Goal: Communication & Community: Answer question/provide support

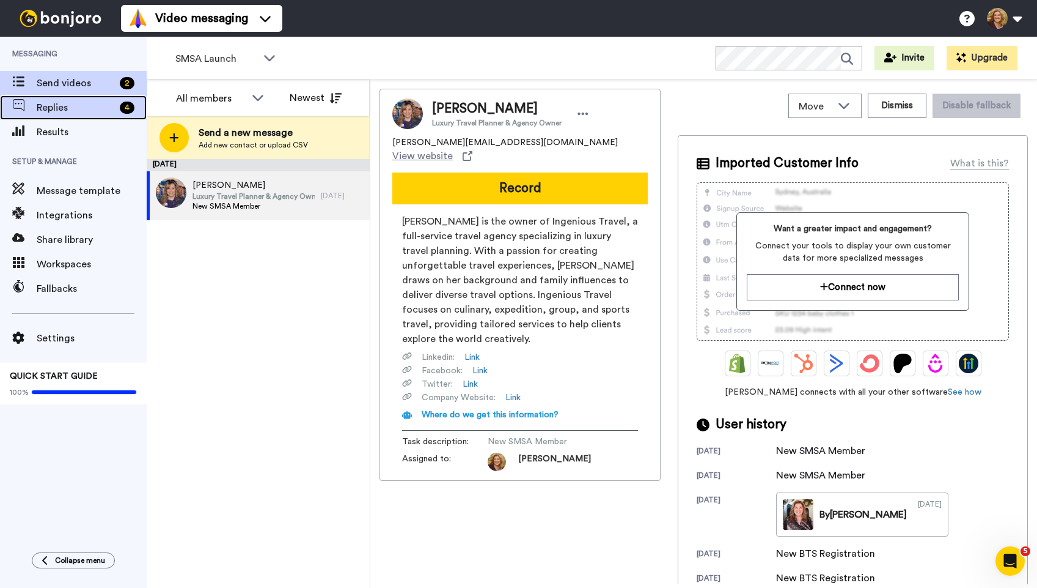
click at [64, 111] on span "Replies" at bounding box center [76, 107] width 78 height 15
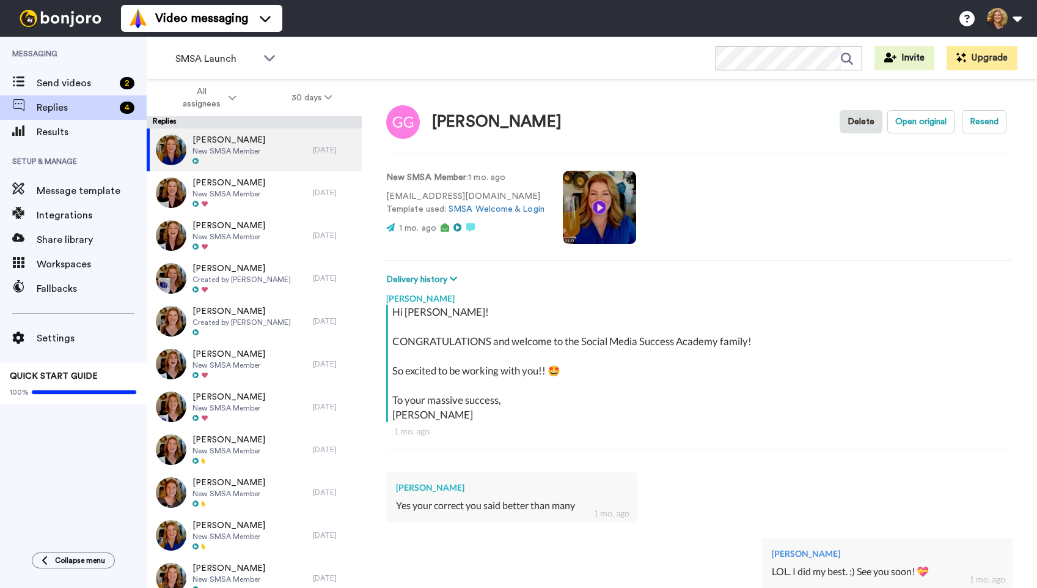
click at [502, 18] on div "Video messaging Switch to Video messaging Testimonials Settings Discover Help &…" at bounding box center [579, 18] width 916 height 37
type textarea "x"
